Goal: Check status: Check status

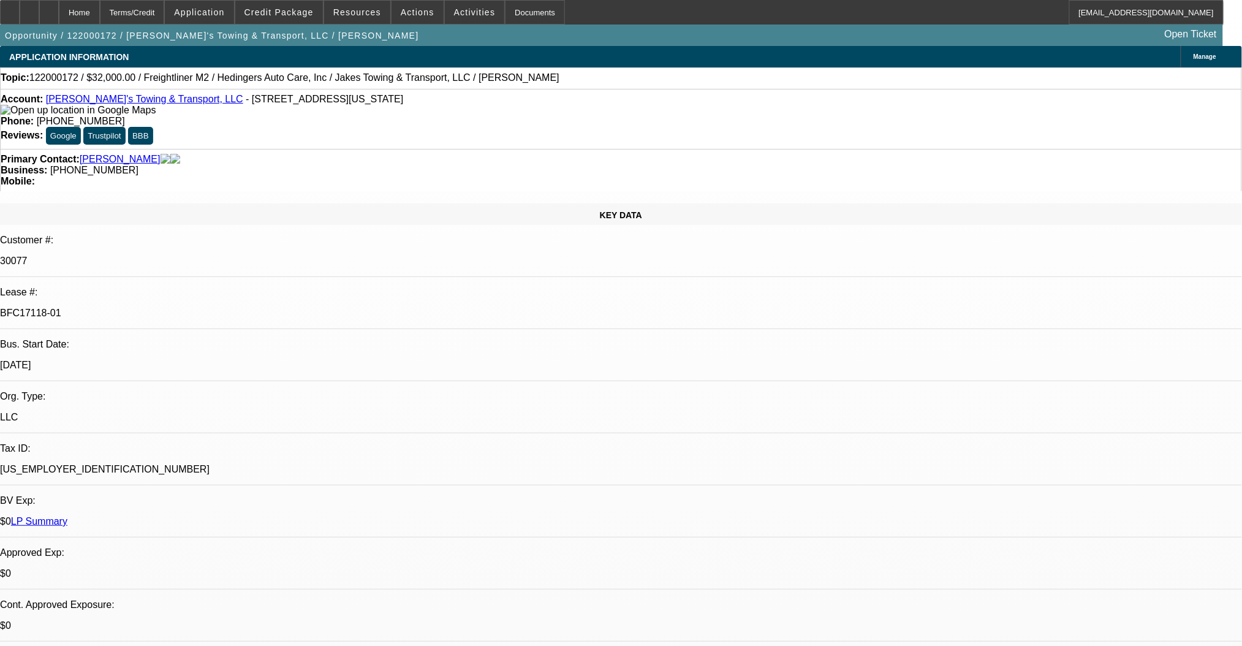
select select "0"
select select "2"
select select "0"
select select "6"
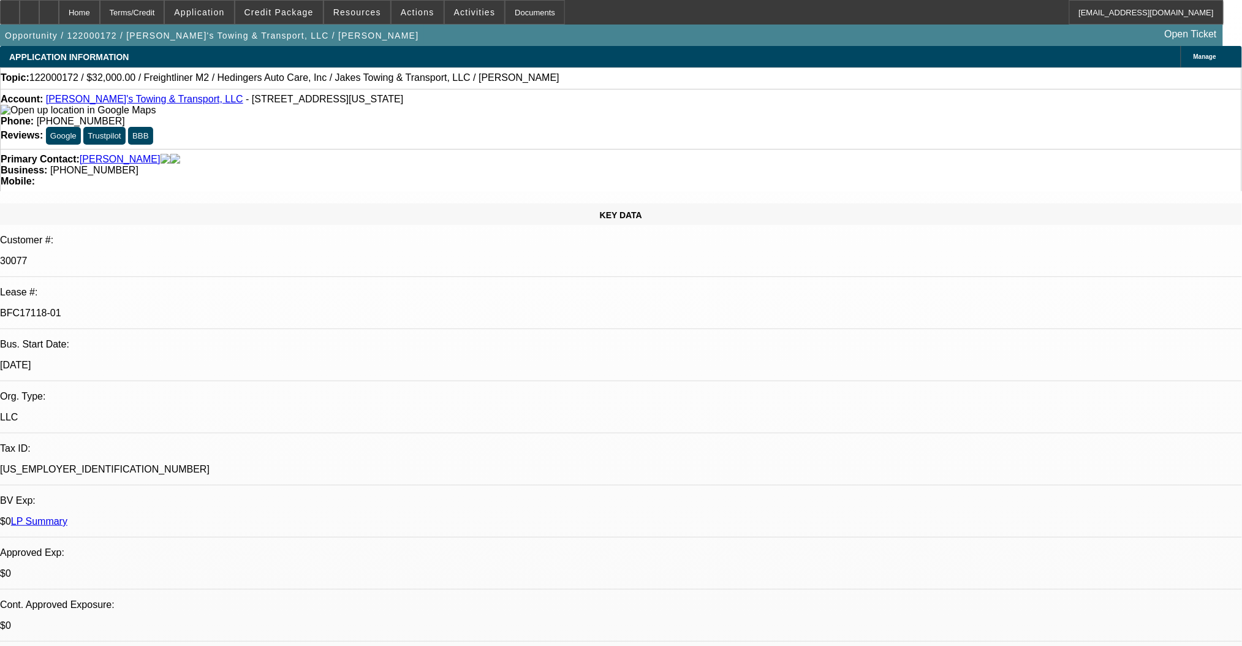
select select "0"
select select "2"
select select "0.1"
select select "4"
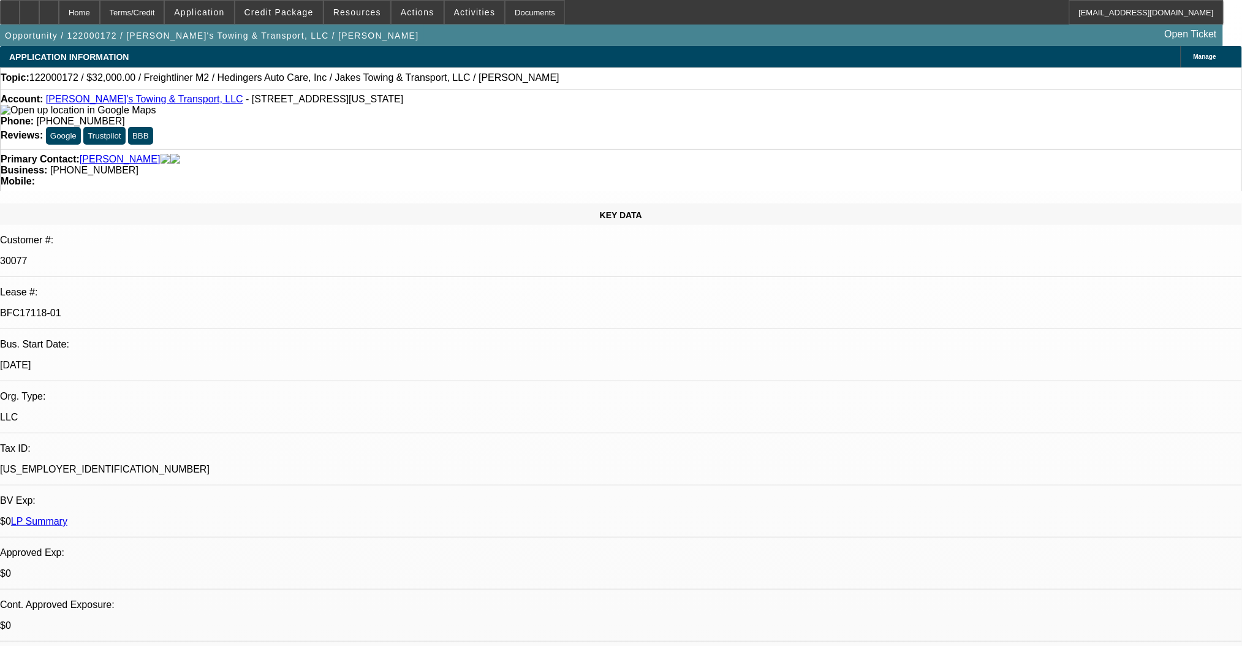
select select "0.1"
select select "2"
select select "0.1"
select select "4"
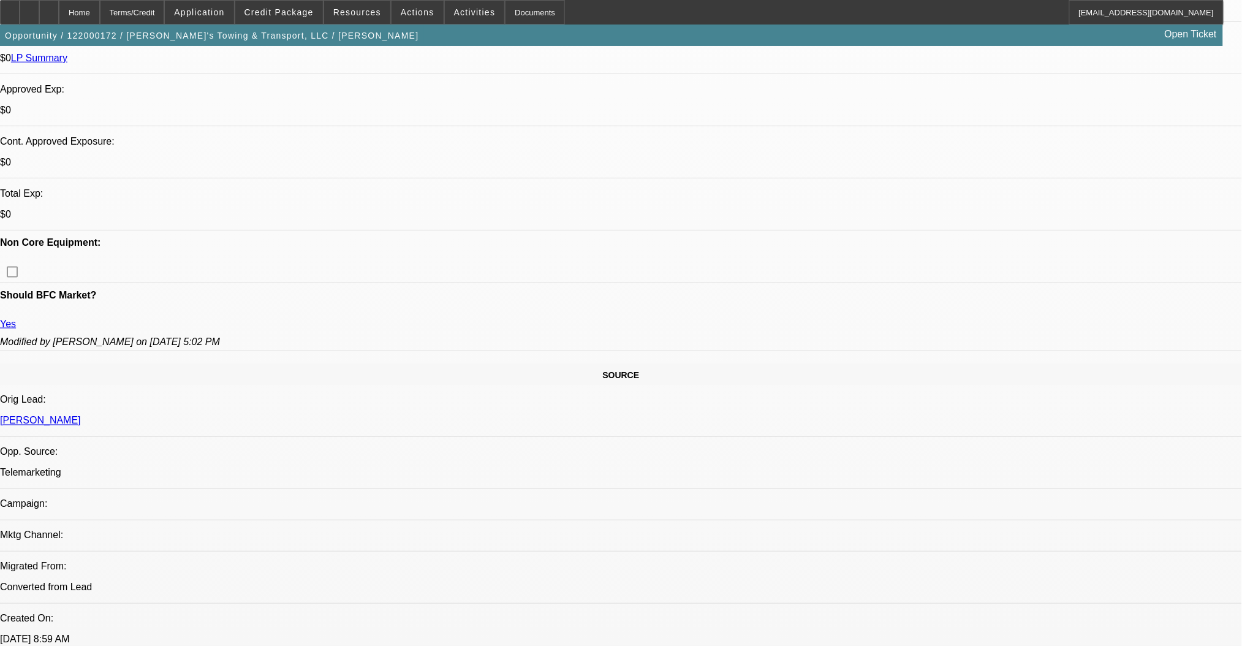
scroll to position [572, 0]
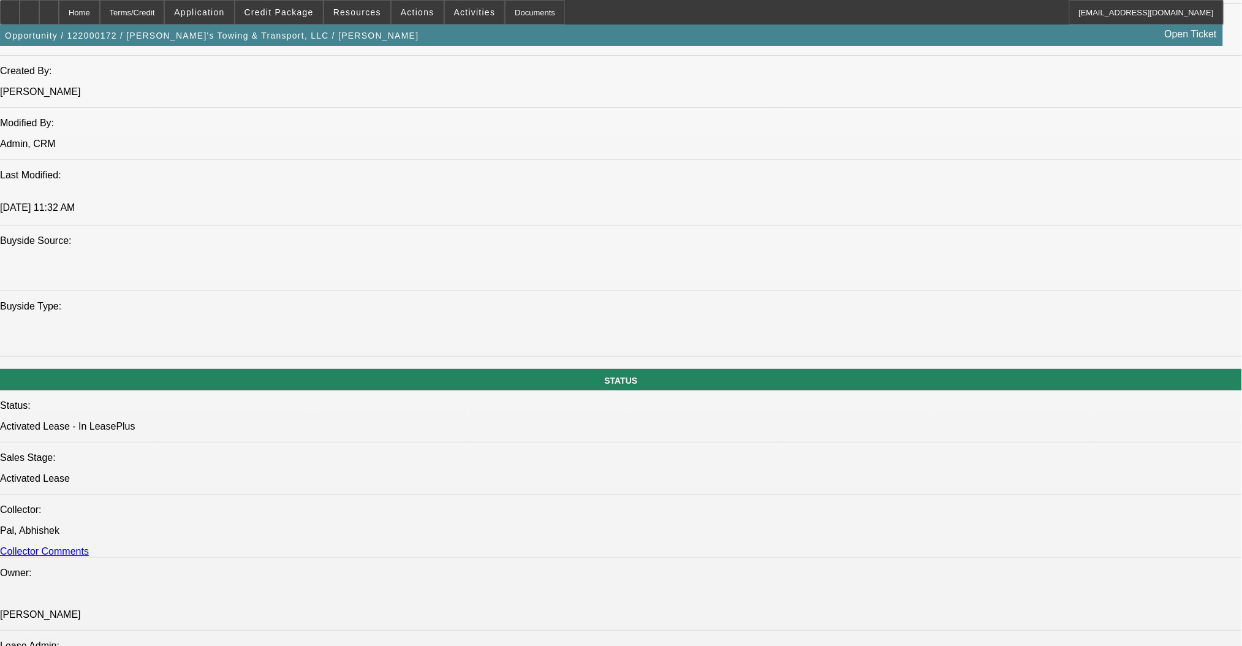
scroll to position [1062, 0]
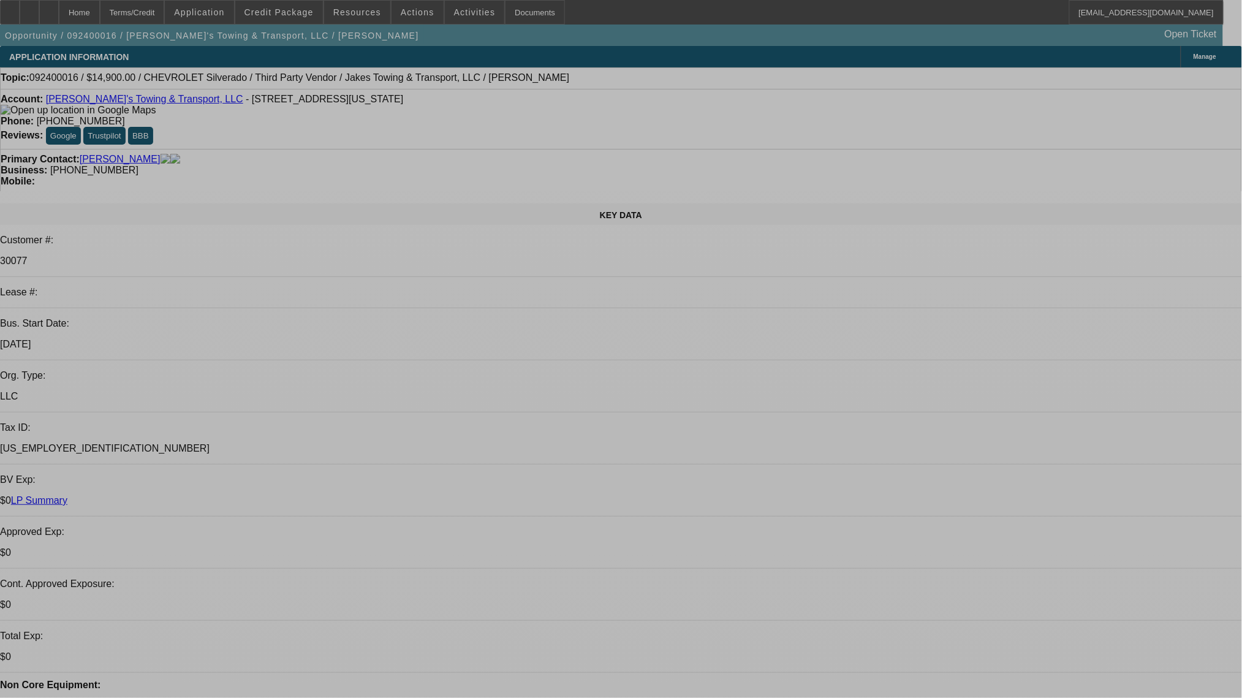
select select "0"
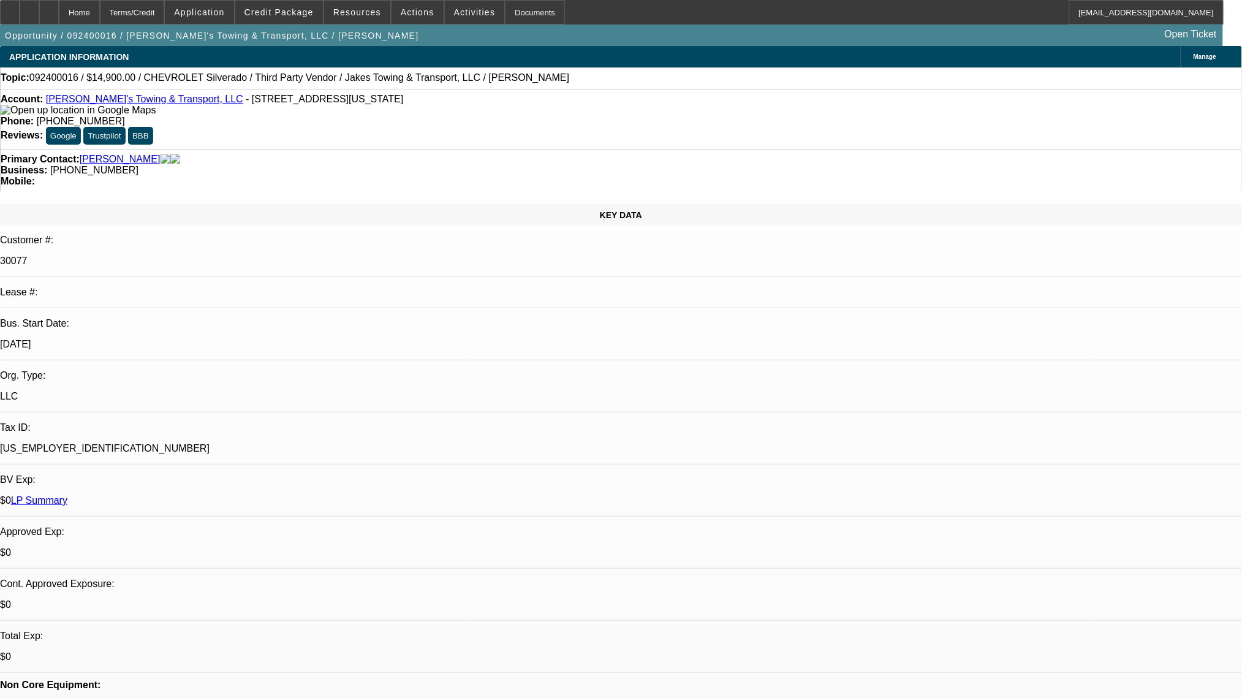
select select "0"
select select "6"
select select "0"
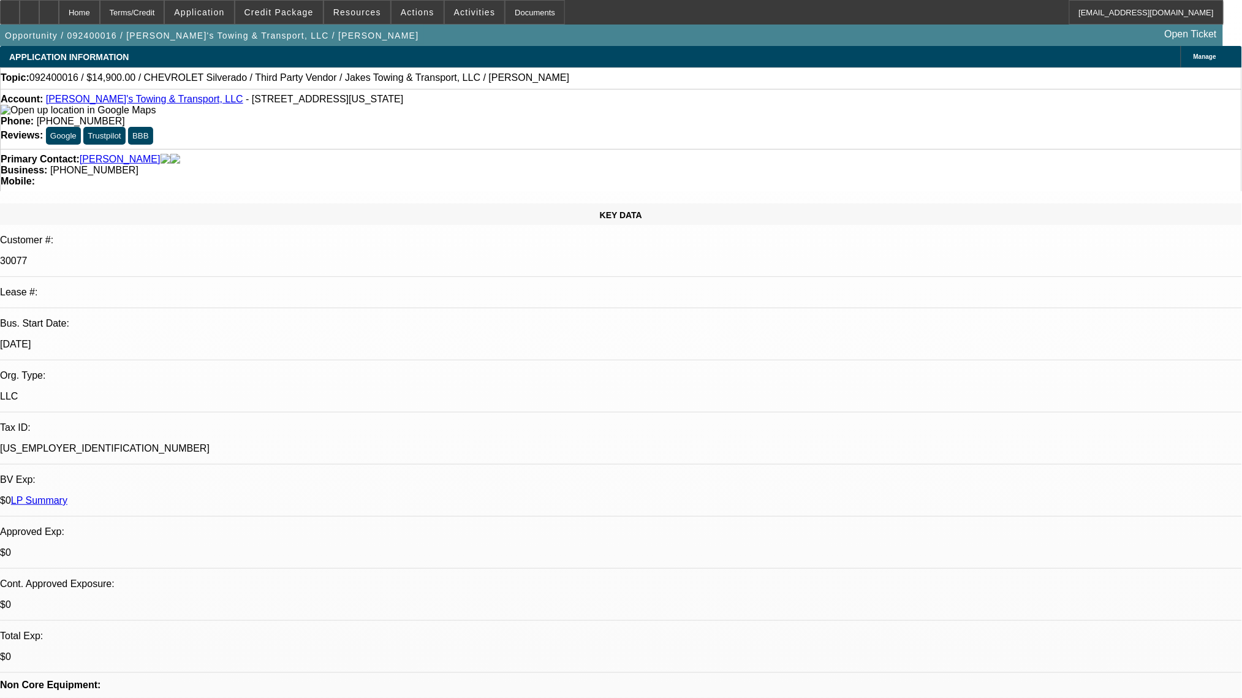
select select "0"
select select "6"
select select "0"
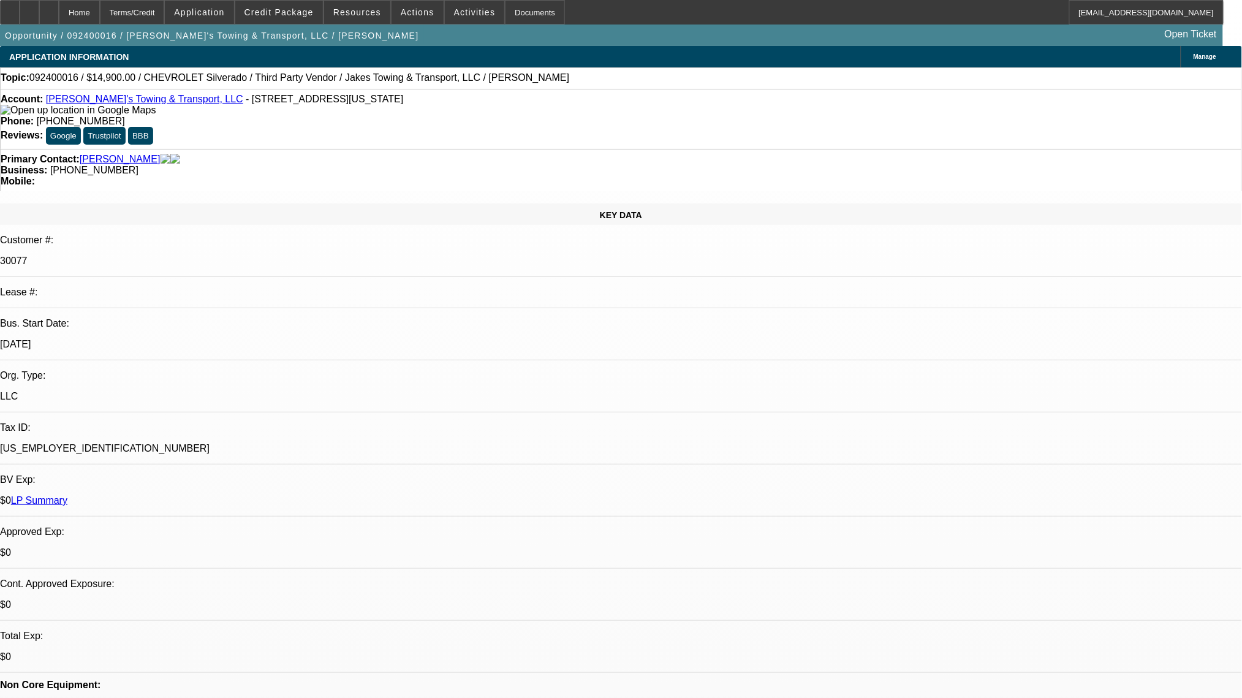
select select "6"
select select "0"
select select "6"
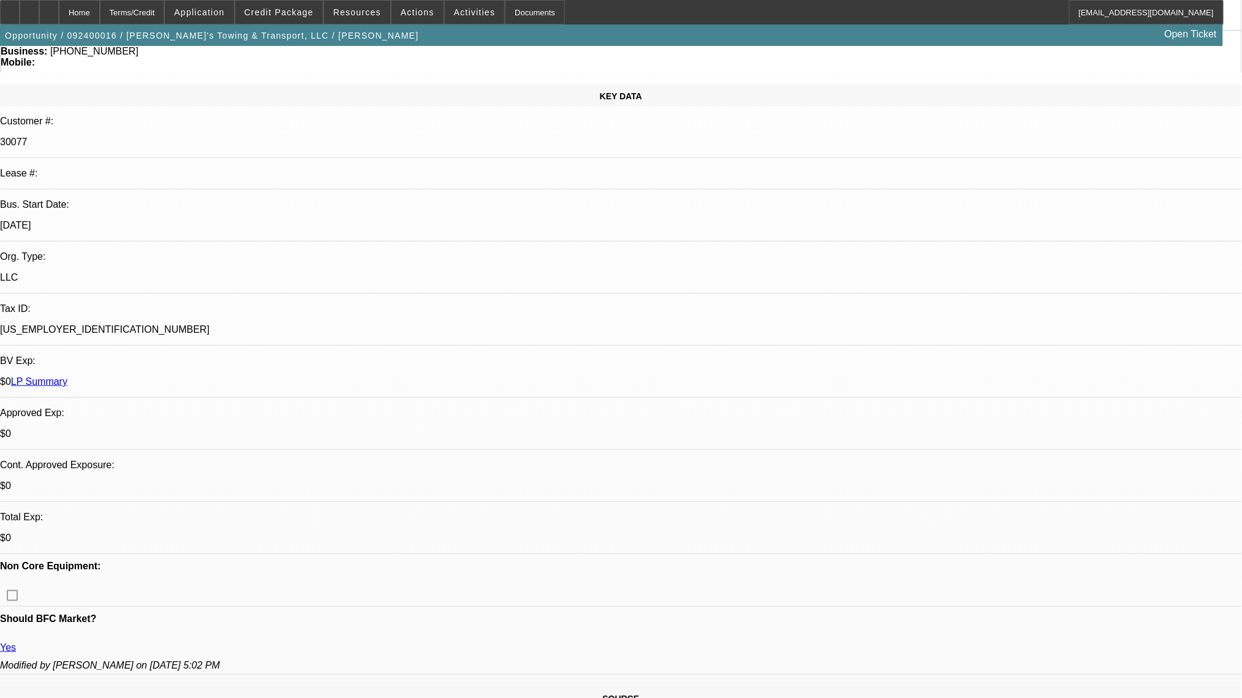
scroll to position [82, 0]
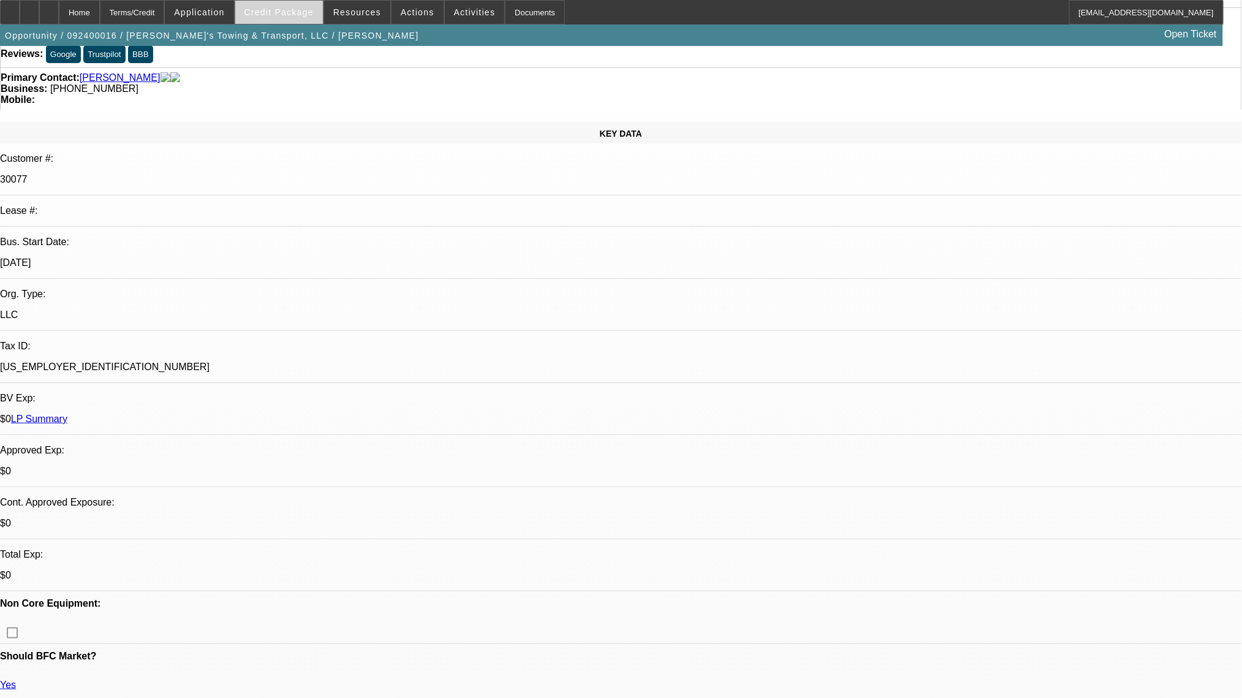
click at [291, 16] on span "Credit Package" at bounding box center [279, 12] width 69 height 10
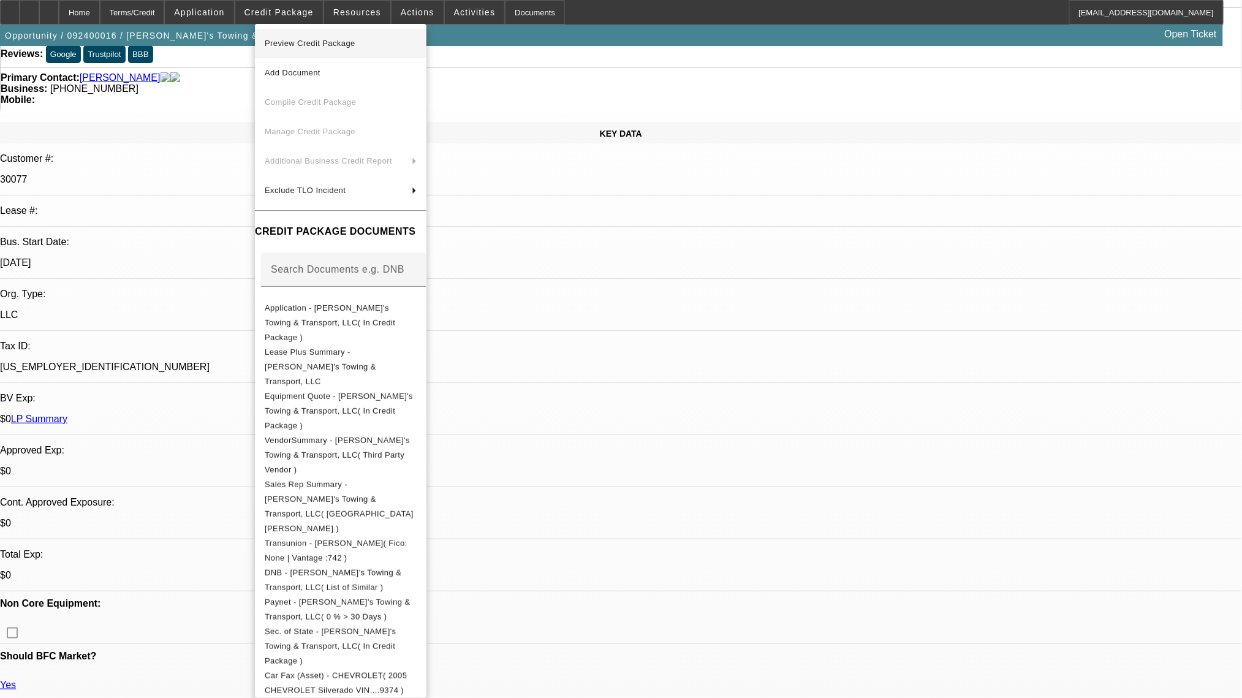
click at [294, 45] on span "Preview Credit Package" at bounding box center [310, 43] width 91 height 9
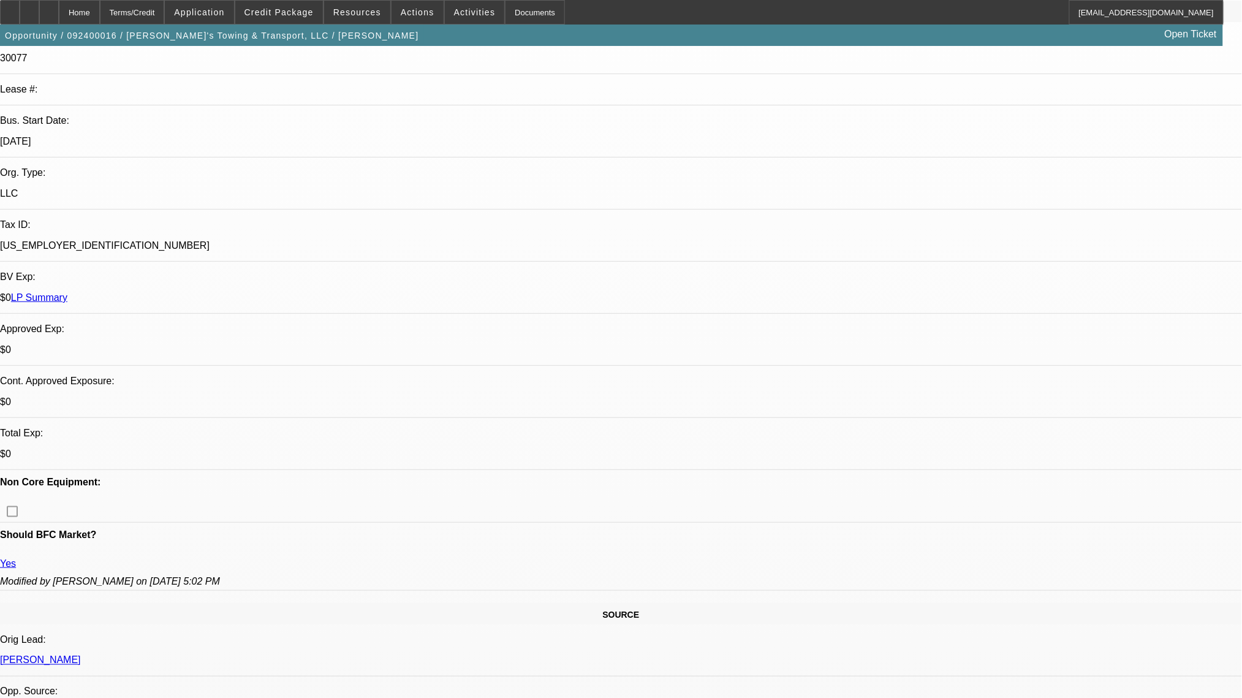
scroll to position [0, 0]
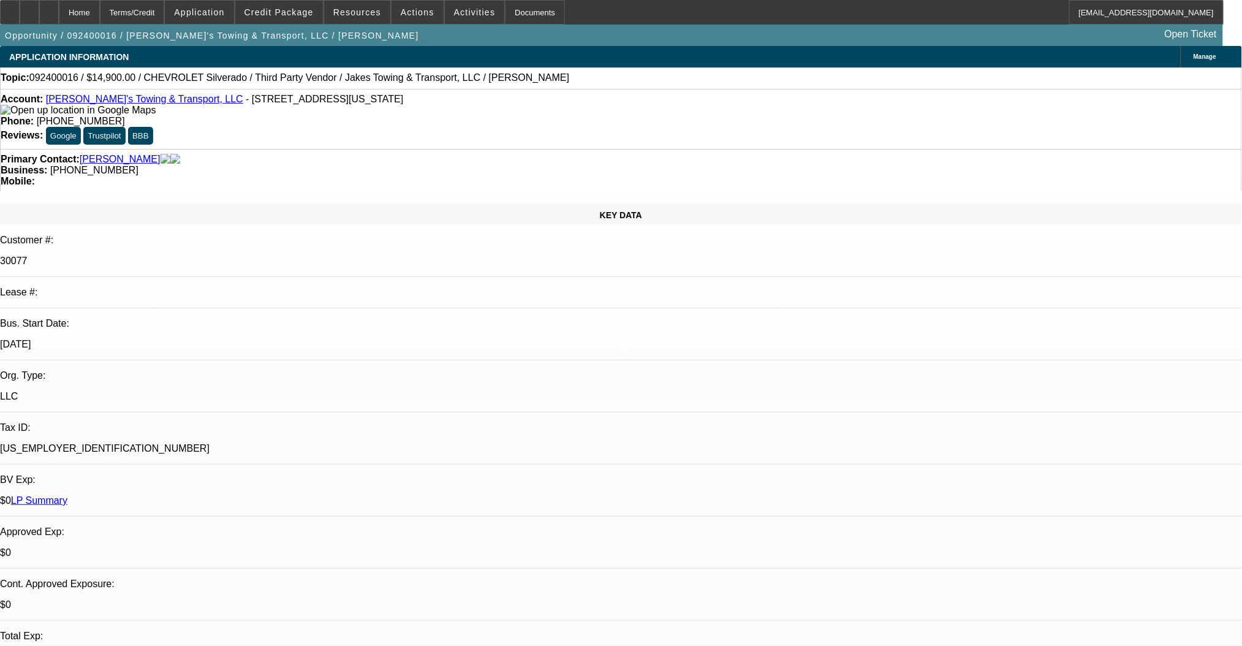
select select "0"
select select "6"
select select "0"
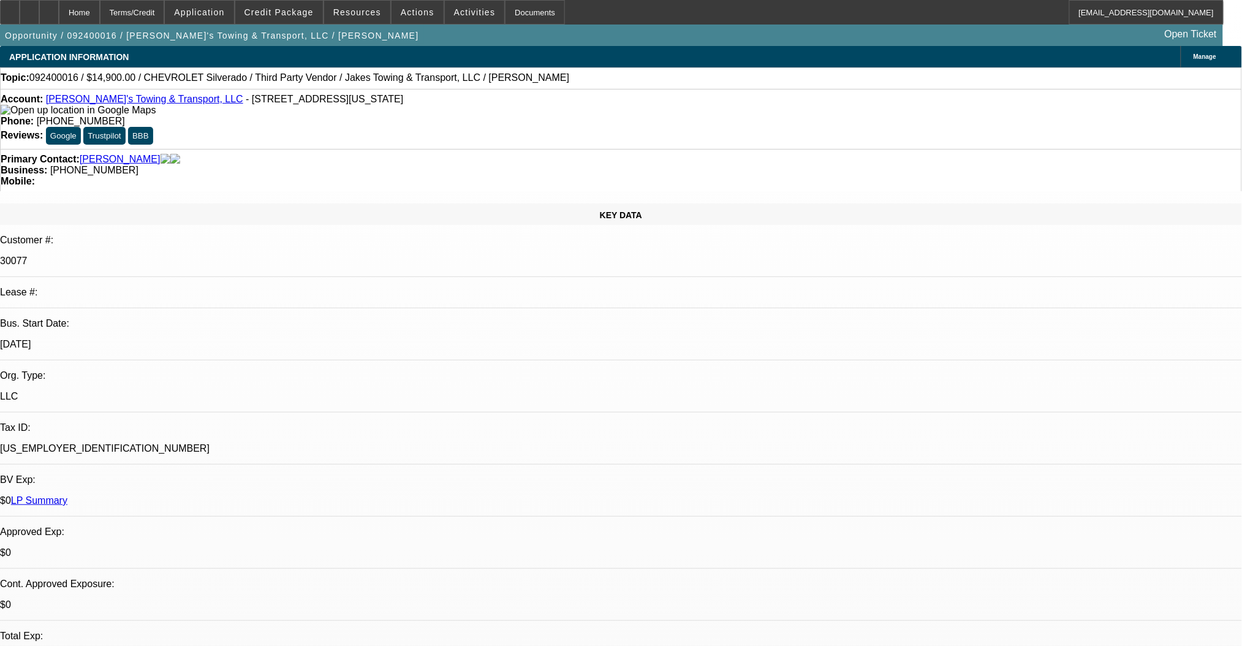
select select "0"
select select "6"
select select "0"
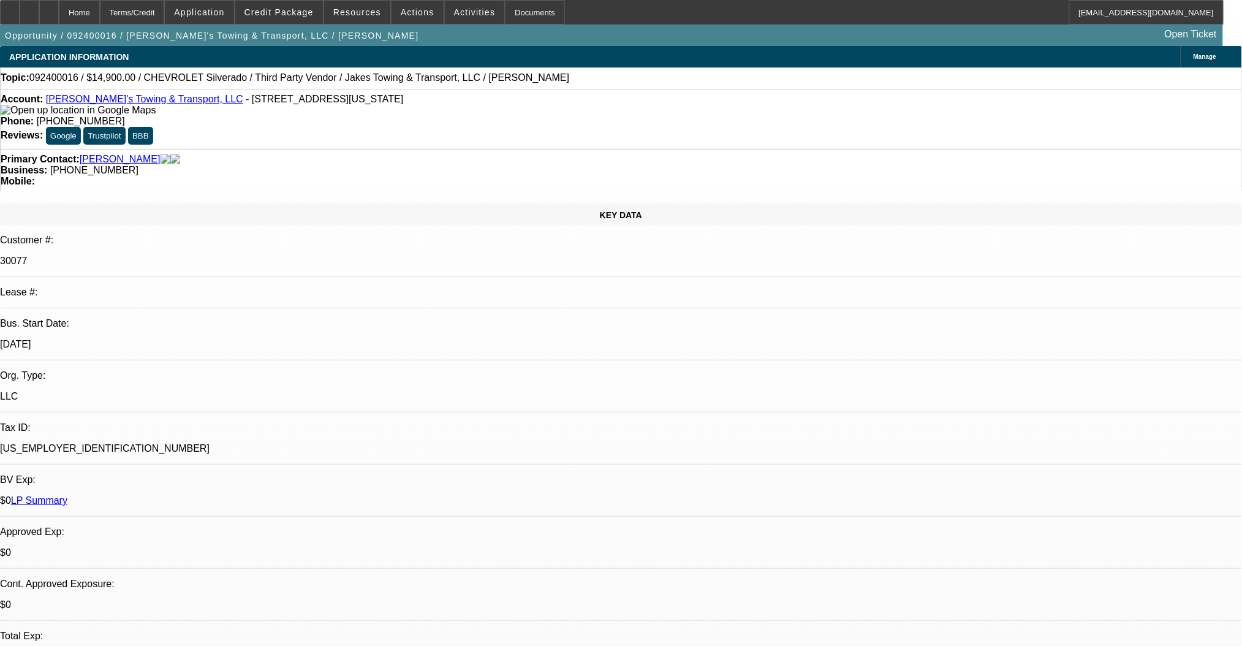
select select "0"
select select "6"
select select "0"
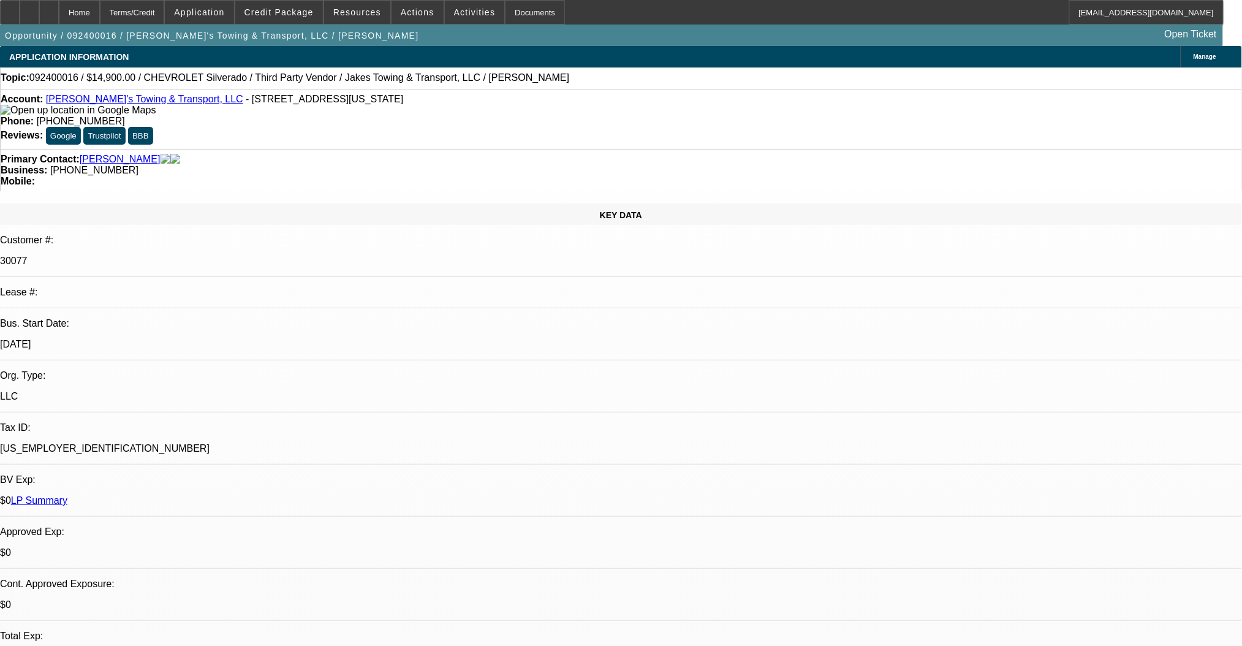
select select "6"
